Goal: Find specific page/section: Find specific page/section

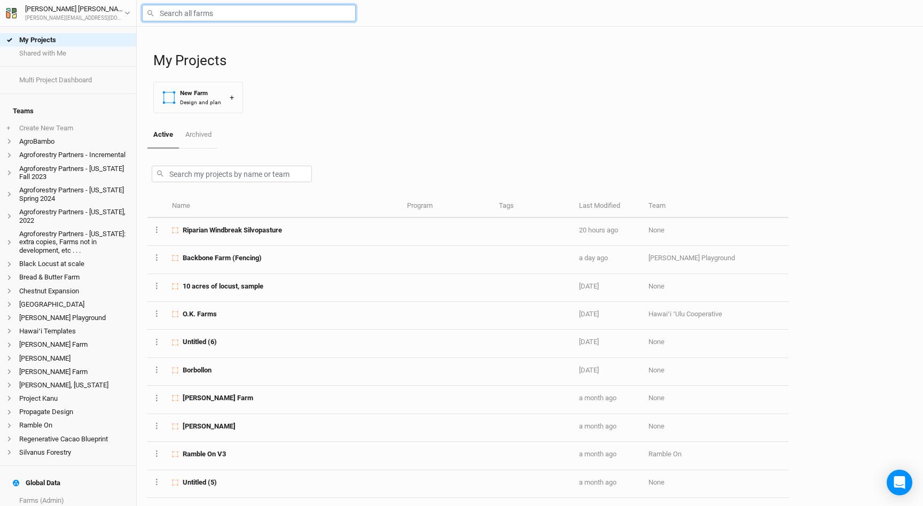
click at [180, 10] on input "text" at bounding box center [249, 13] width 214 height 17
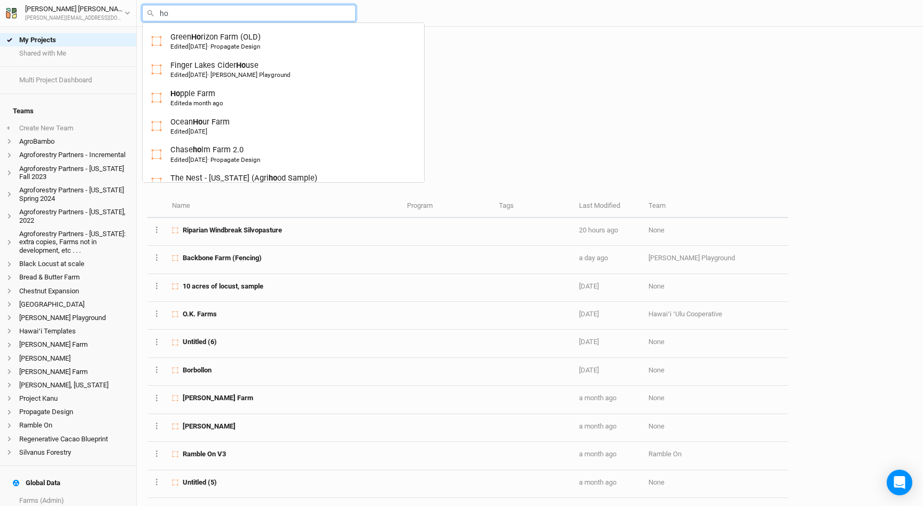
type input "hop"
type input "[PERSON_NAME] Farm"
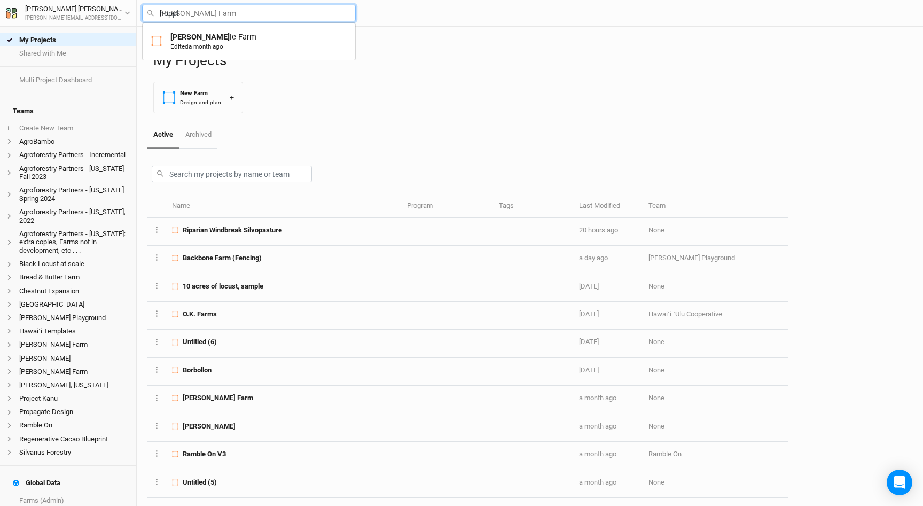
type input "[PERSON_NAME]"
click at [216, 42] on div "Edited a month ago" at bounding box center [196, 46] width 53 height 9
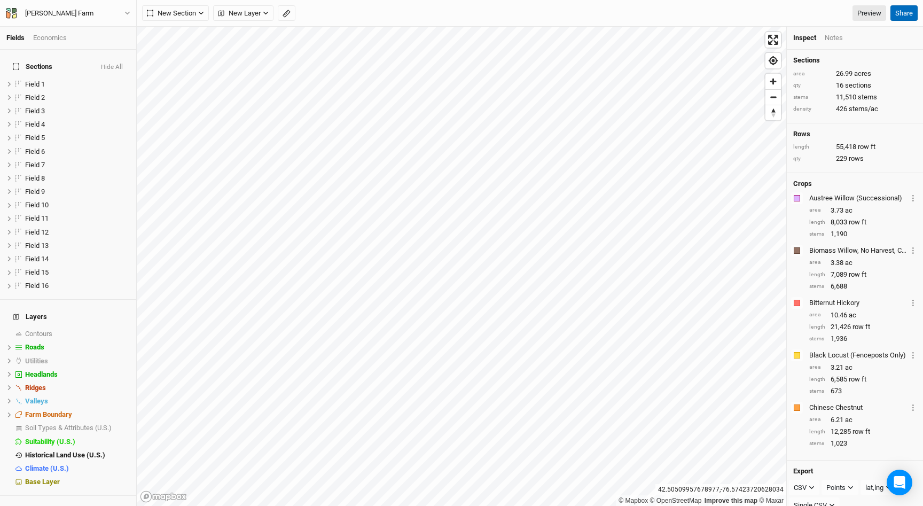
click at [903, 9] on button "Share" at bounding box center [903, 13] width 27 height 16
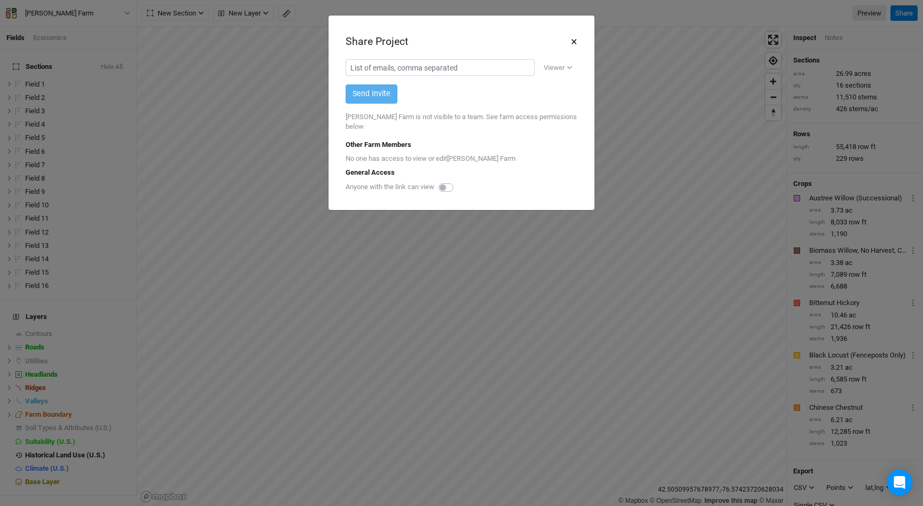
click at [574, 40] on button "×" at bounding box center [573, 42] width 7 height 18
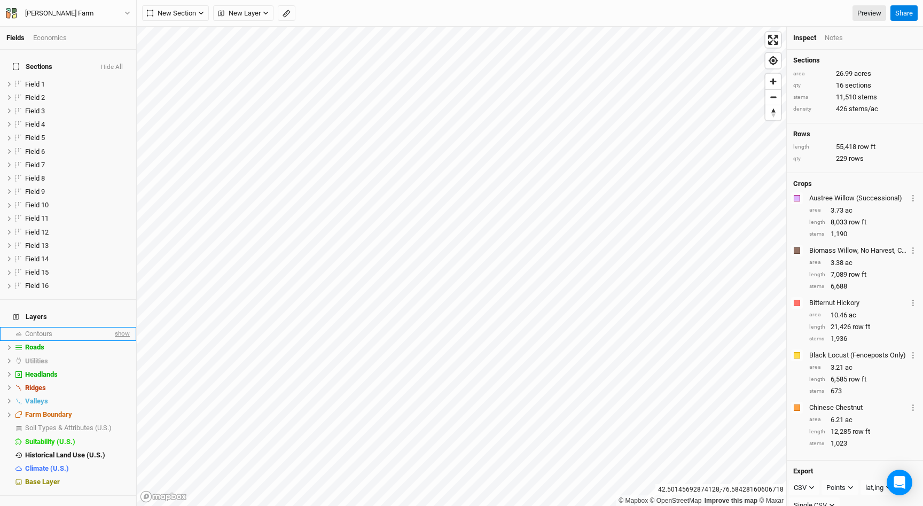
click at [121, 327] on span "show" at bounding box center [121, 333] width 17 height 13
